Goal: Find specific page/section: Find specific page/section

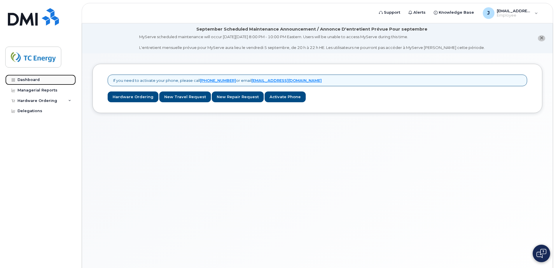
click at [28, 80] on div "Dashboard" at bounding box center [29, 80] width 22 height 5
click at [43, 89] on div "Managerial Reports" at bounding box center [38, 90] width 40 height 5
